Goal: Navigation & Orientation: Find specific page/section

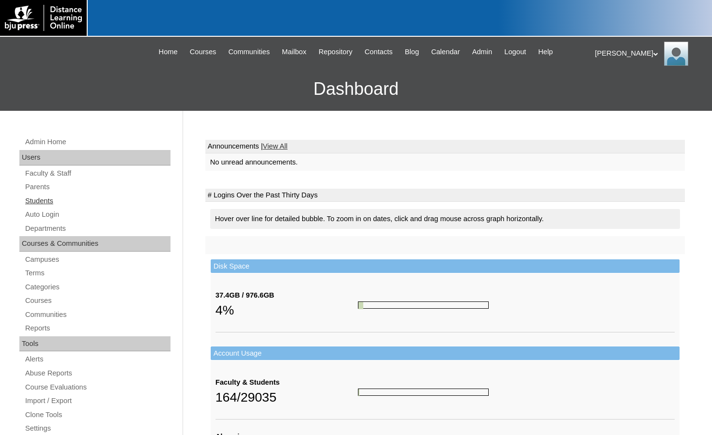
click at [46, 199] on link "Students" at bounding box center [97, 201] width 146 height 12
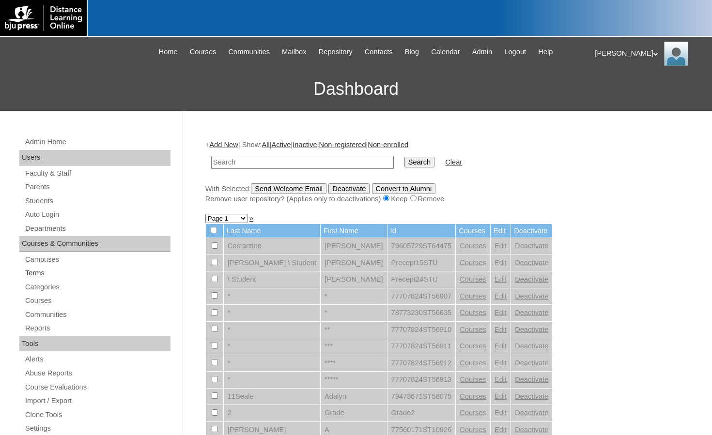
click at [43, 277] on link "Terms" at bounding box center [97, 273] width 146 height 12
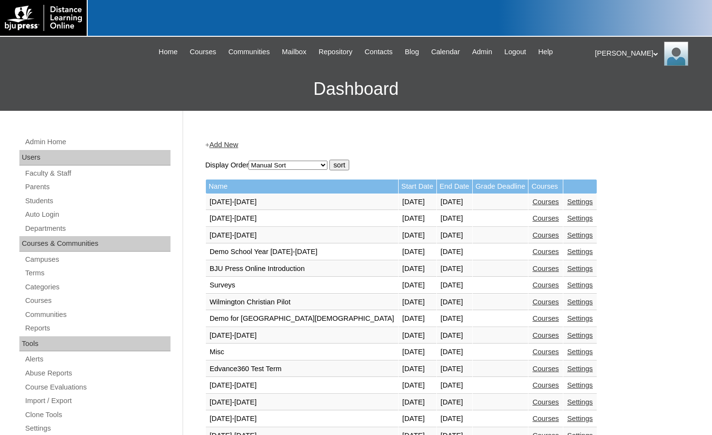
scroll to position [291, 0]
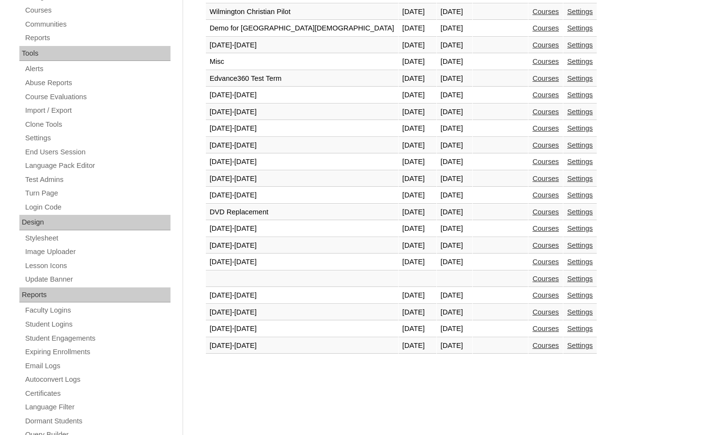
click at [532, 342] on link "Courses" at bounding box center [545, 346] width 27 height 8
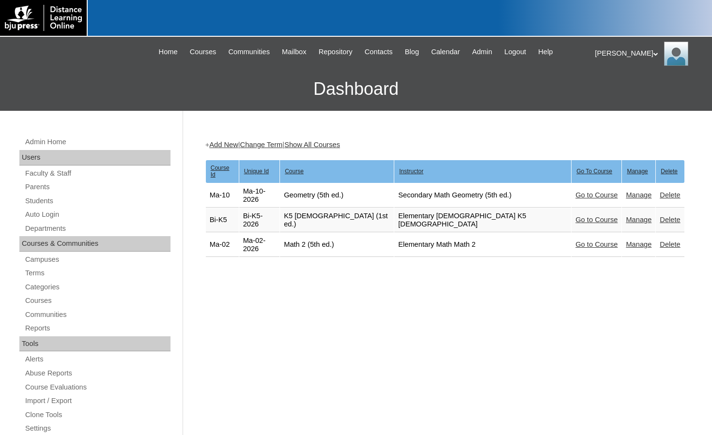
click at [613, 53] on div "Melanie My Profile My Settings Logout" at bounding box center [649, 54] width 108 height 24
click at [609, 93] on span "Logout" at bounding box center [612, 90] width 19 height 7
